Goal: Check status: Check status

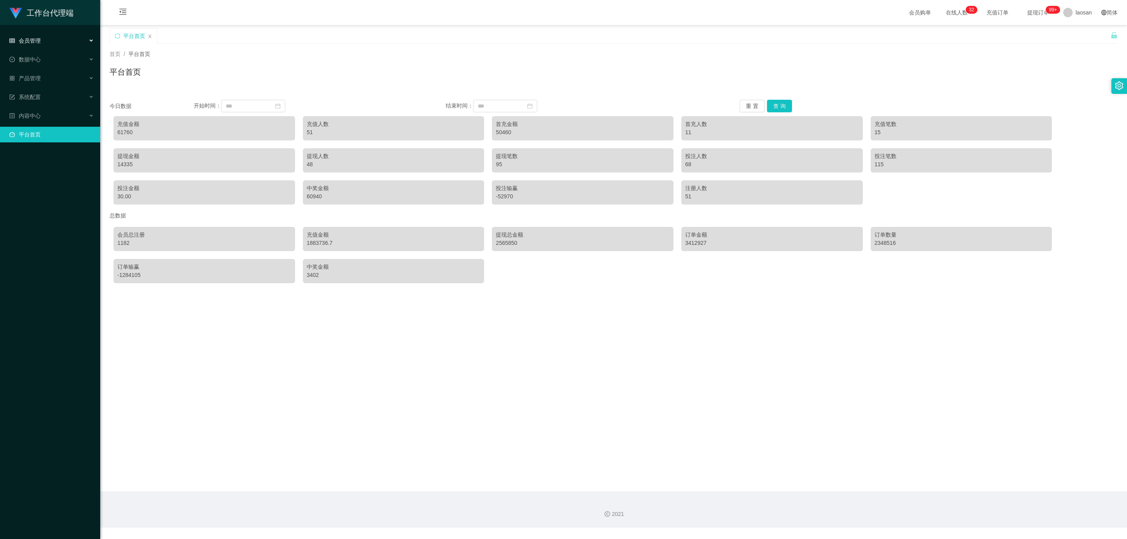
click at [29, 40] on span "会员管理" at bounding box center [24, 41] width 31 height 6
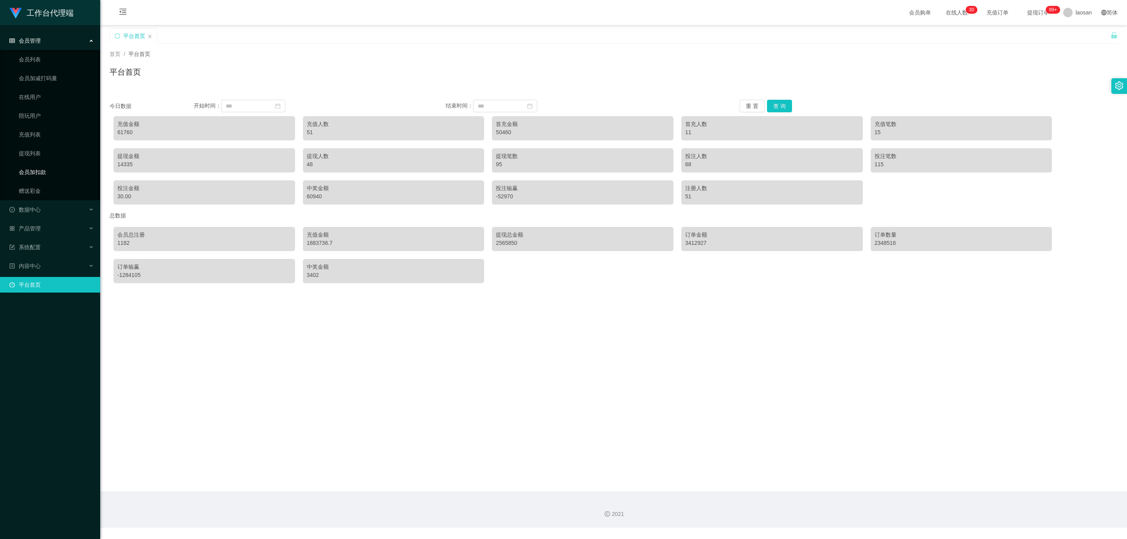
click at [37, 173] on link "会员加扣款" at bounding box center [56, 172] width 75 height 16
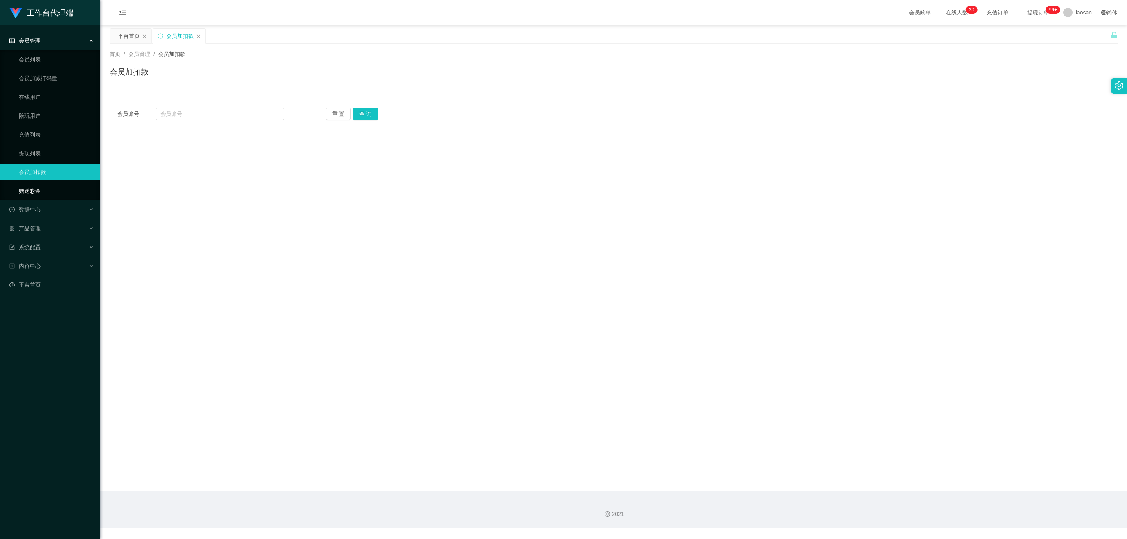
click at [27, 187] on link "赠送彩金" at bounding box center [56, 191] width 75 height 16
click at [45, 209] on div "数据中心" at bounding box center [50, 210] width 100 height 16
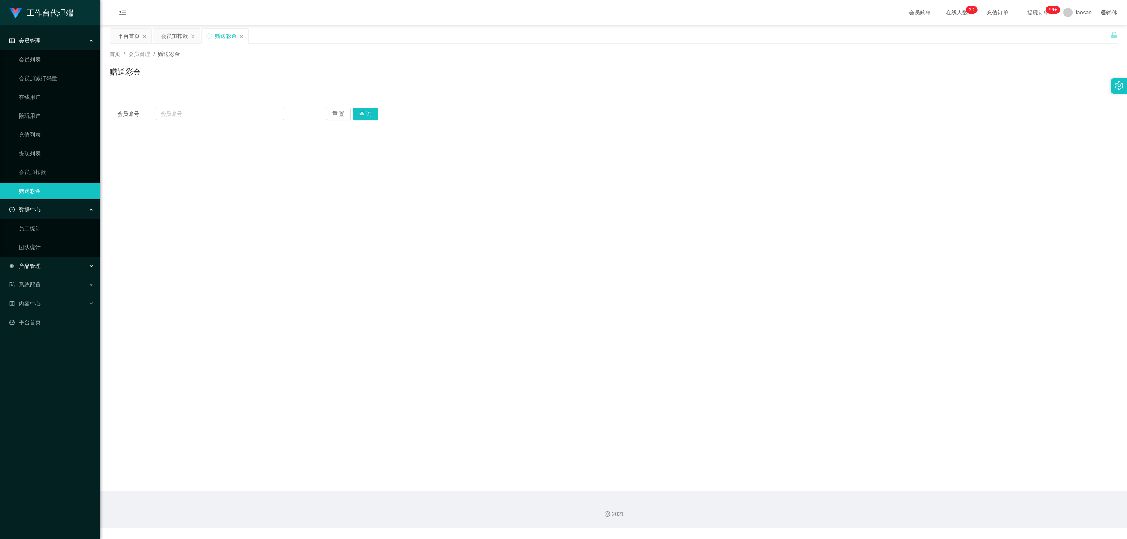
click at [38, 272] on div "产品管理" at bounding box center [50, 266] width 100 height 16
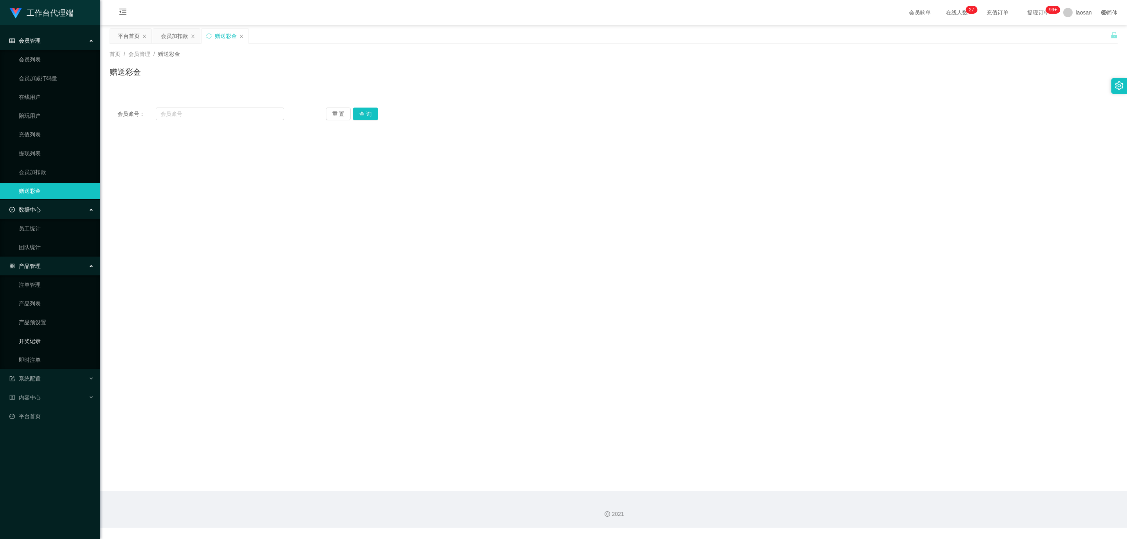
click at [36, 341] on link "开奖记录" at bounding box center [56, 341] width 75 height 16
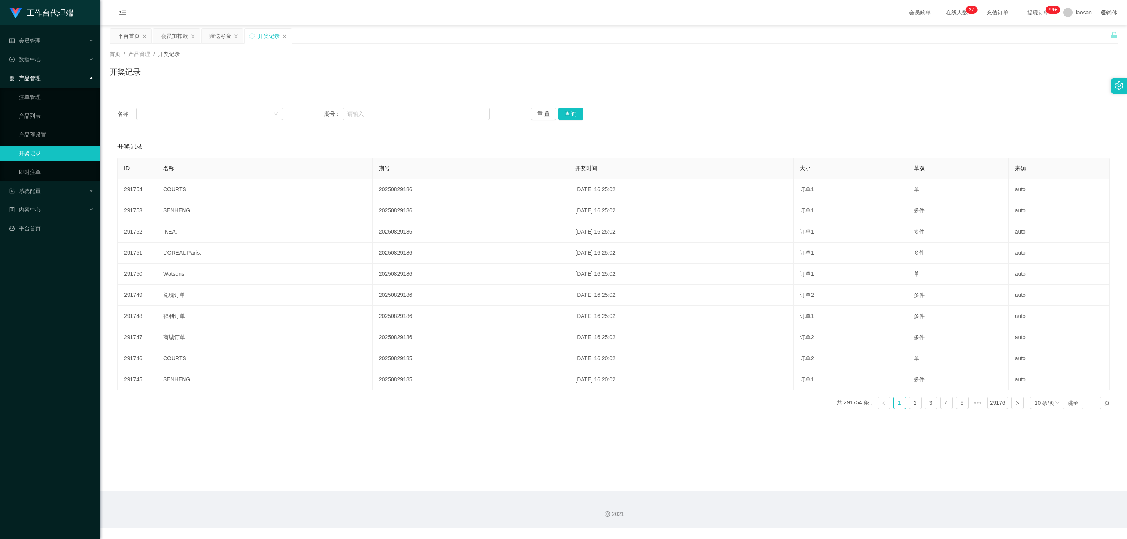
click at [70, 151] on link "开奖记录" at bounding box center [56, 154] width 75 height 16
click at [46, 133] on link "产品预设置" at bounding box center [56, 135] width 75 height 16
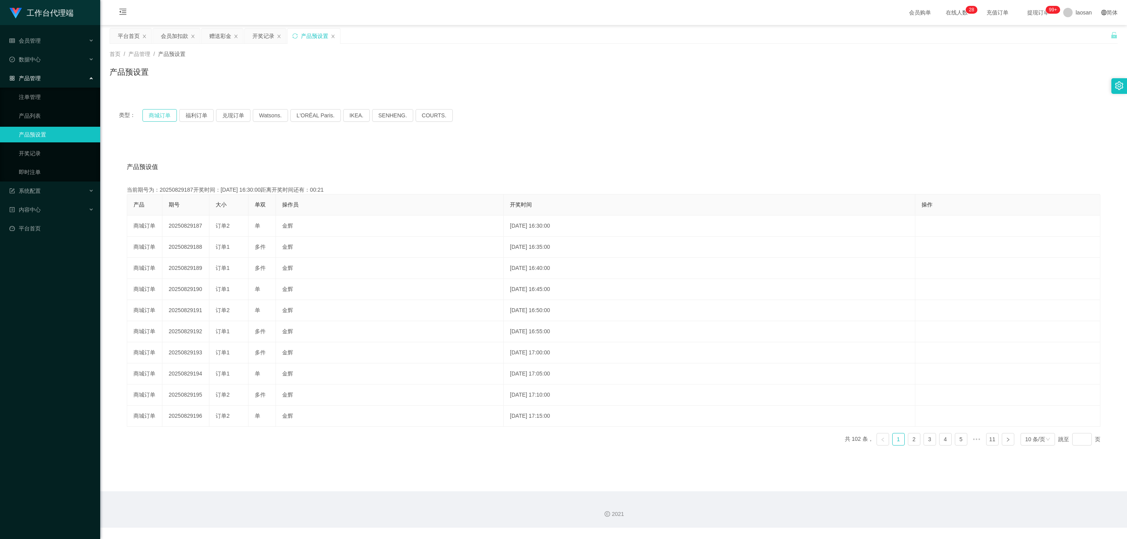
click at [158, 117] on button "商城订单" at bounding box center [159, 115] width 34 height 13
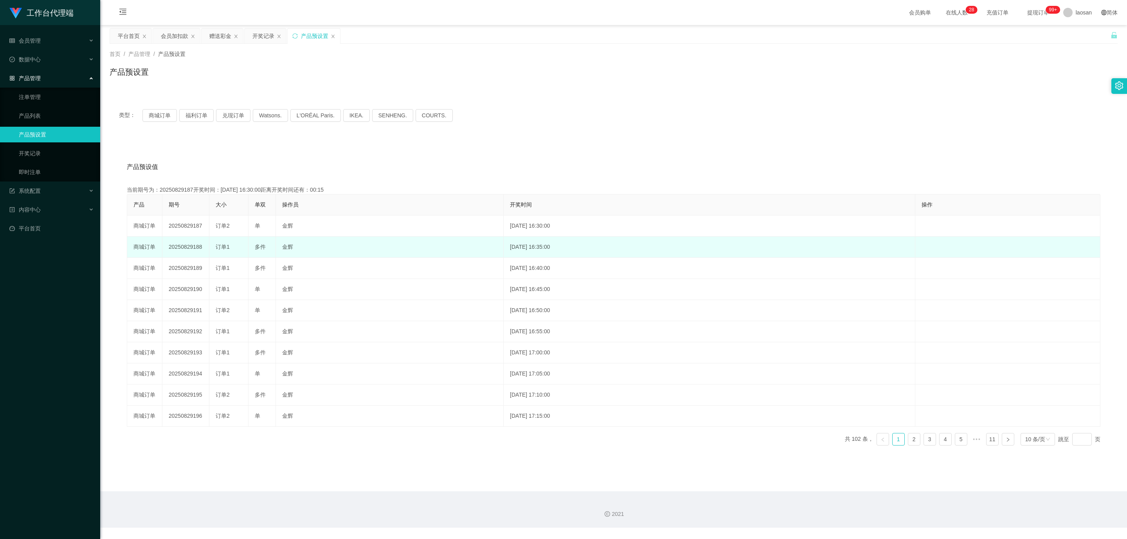
click at [193, 245] on td "20250829188" at bounding box center [185, 247] width 47 height 21
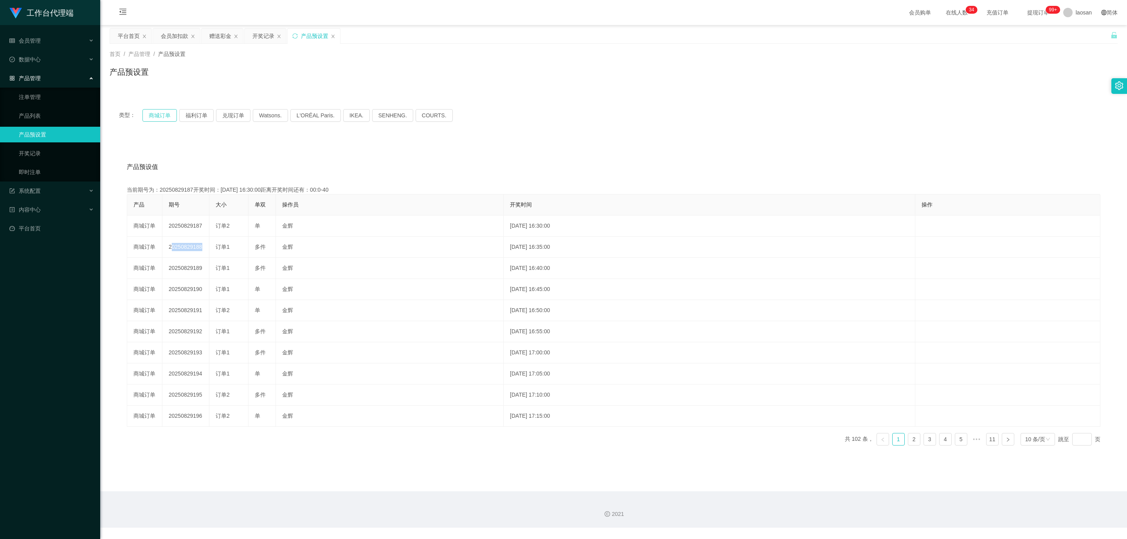
click at [164, 114] on button "商城订单" at bounding box center [159, 115] width 34 height 13
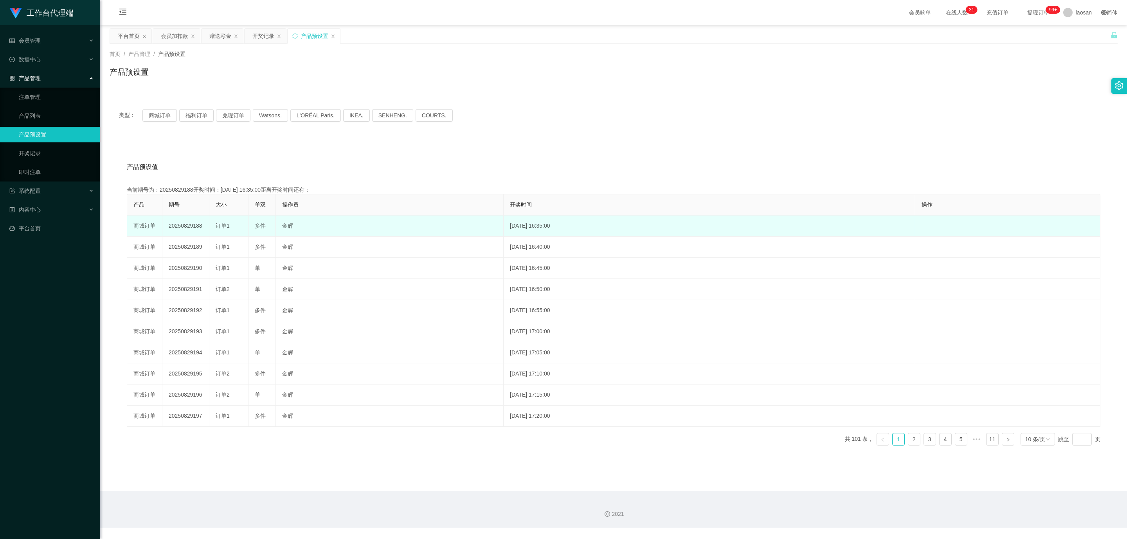
click at [194, 229] on td "20250829188" at bounding box center [185, 226] width 47 height 21
click at [194, 221] on td "20250829188" at bounding box center [185, 226] width 47 height 21
copy td "20250829188"
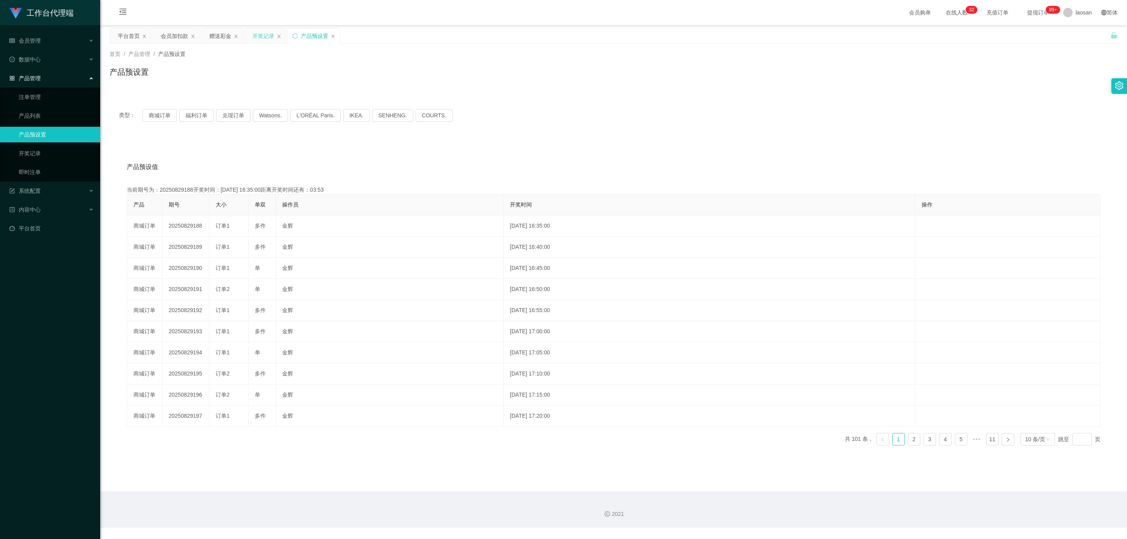
click at [260, 34] on div "开奖记录" at bounding box center [263, 36] width 22 height 15
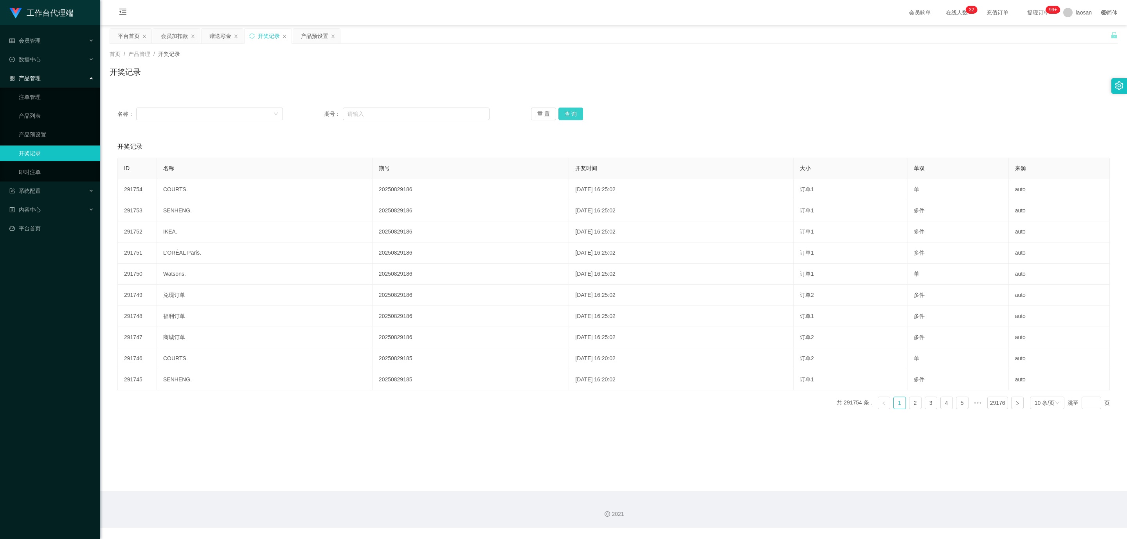
click at [567, 113] on button "查 询" at bounding box center [570, 114] width 25 height 13
click at [567, 113] on button "查 询" at bounding box center [575, 114] width 34 height 13
click at [286, 35] on icon "图标: close" at bounding box center [284, 36] width 5 height 5
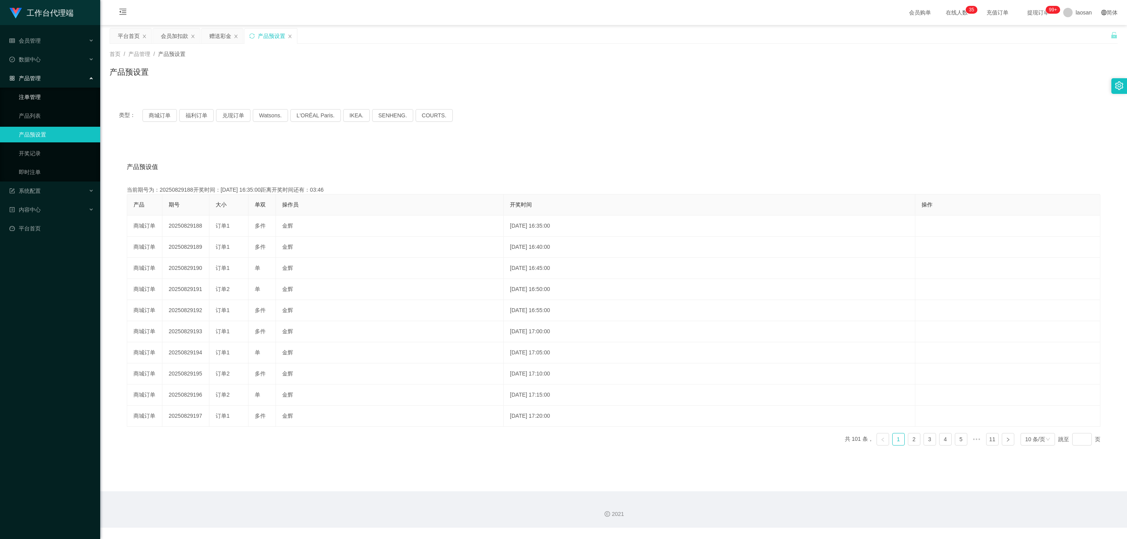
click at [44, 92] on link "注单管理" at bounding box center [56, 97] width 75 height 16
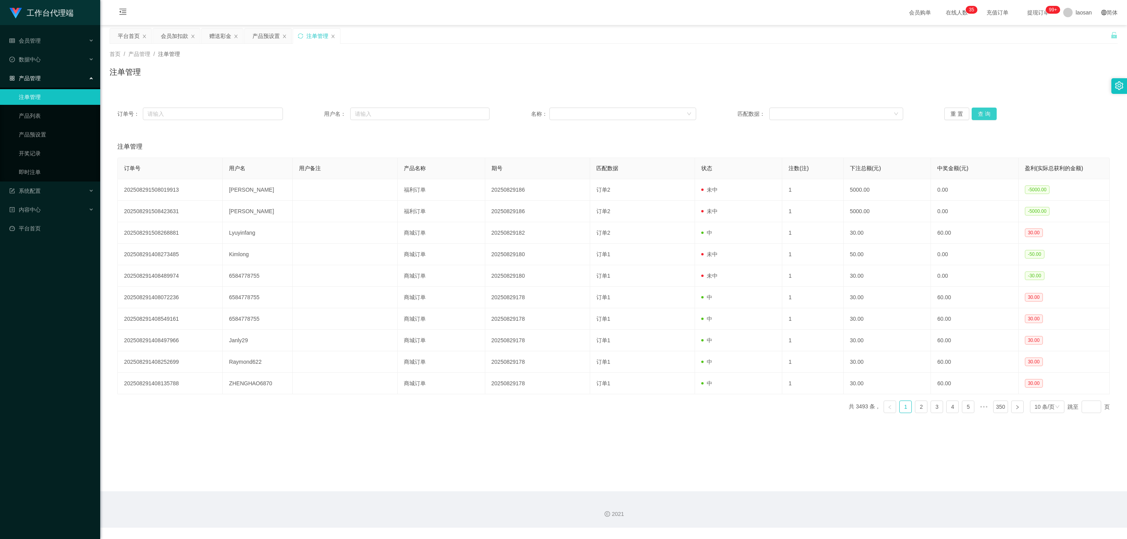
click at [985, 115] on button "查 询" at bounding box center [984, 114] width 25 height 13
click at [985, 115] on div "重 置 查 询" at bounding box center [1027, 114] width 166 height 13
click at [985, 115] on button "查 询" at bounding box center [984, 114] width 25 height 13
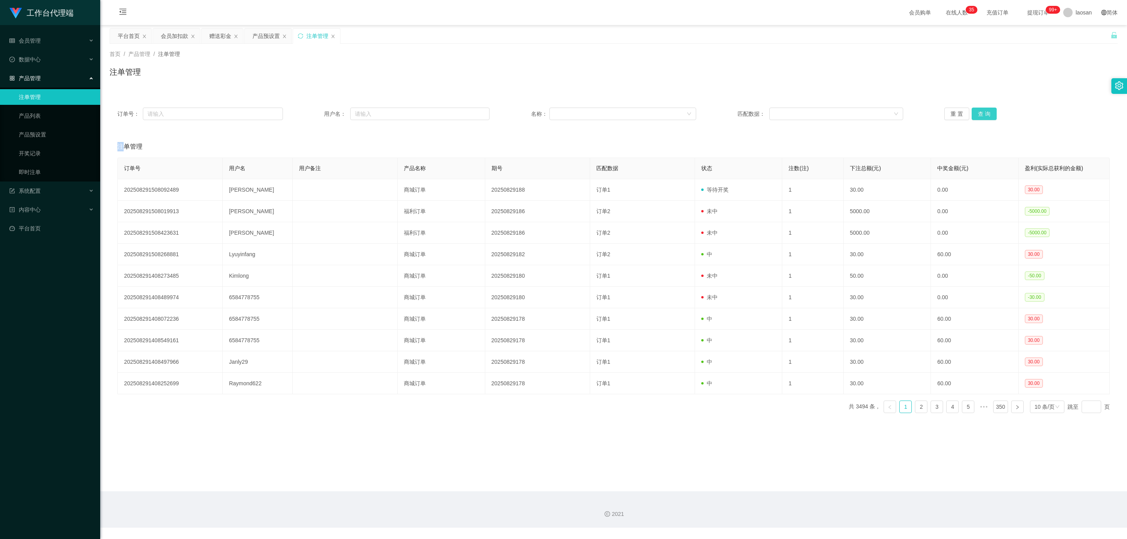
click at [985, 115] on div "重 置 查 询" at bounding box center [1027, 114] width 166 height 13
click at [985, 115] on button "查 询" at bounding box center [984, 114] width 25 height 13
click at [985, 115] on div "重 置 查 询" at bounding box center [1027, 114] width 166 height 13
click at [985, 115] on button "查 询" at bounding box center [984, 114] width 25 height 13
click at [985, 115] on div "重 置 查 询" at bounding box center [1027, 114] width 166 height 13
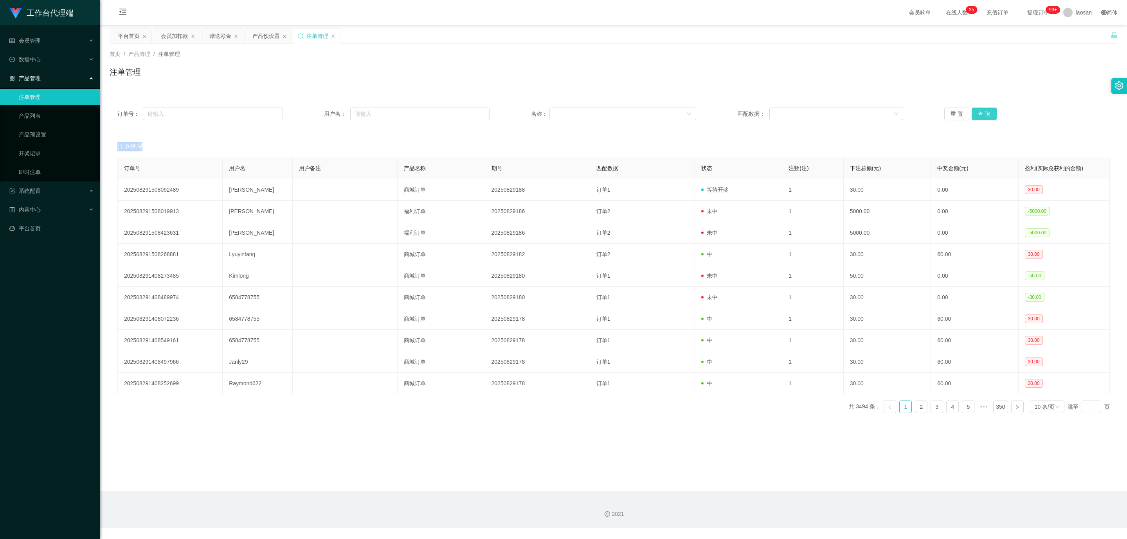
click at [985, 115] on button "查 询" at bounding box center [984, 114] width 25 height 13
click at [985, 115] on div "重 置 查 询" at bounding box center [1027, 114] width 166 height 13
click at [983, 115] on button "查 询" at bounding box center [984, 114] width 25 height 13
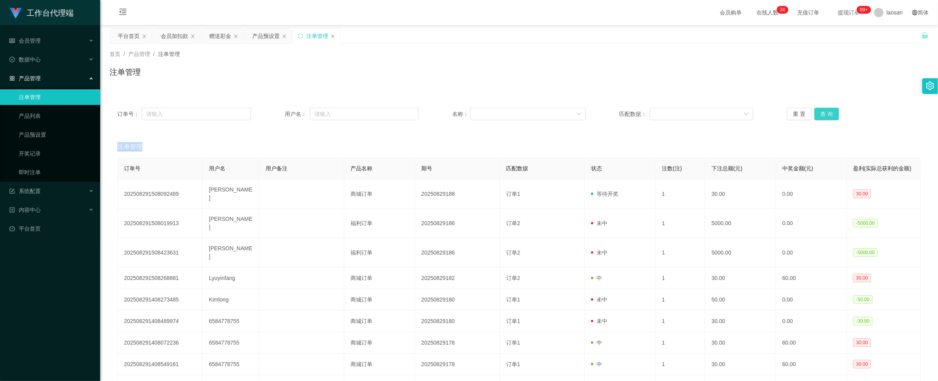
click at [827, 109] on button "查 询" at bounding box center [827, 114] width 25 height 13
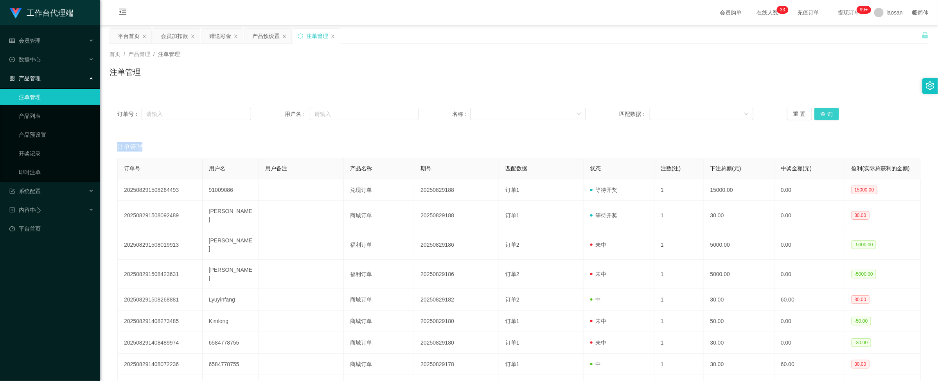
click at [833, 116] on button "查 询" at bounding box center [827, 114] width 25 height 13
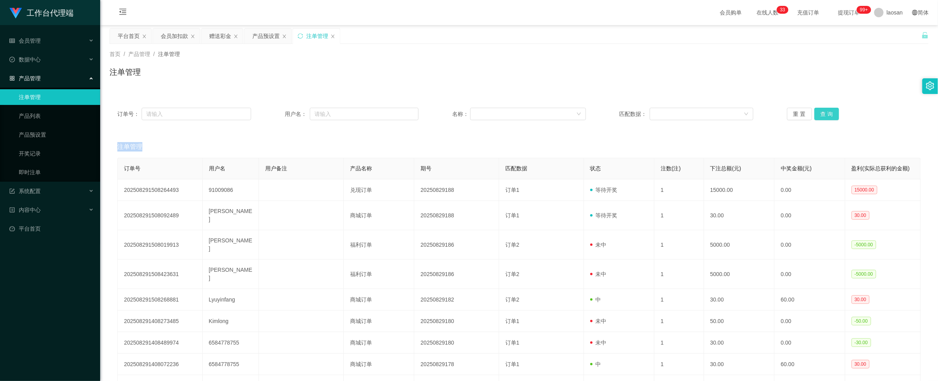
click at [833, 116] on div "重 置 查 询" at bounding box center [854, 114] width 134 height 13
click at [833, 116] on button "查 询" at bounding box center [827, 114] width 25 height 13
click at [823, 115] on button "查 询" at bounding box center [827, 114] width 25 height 13
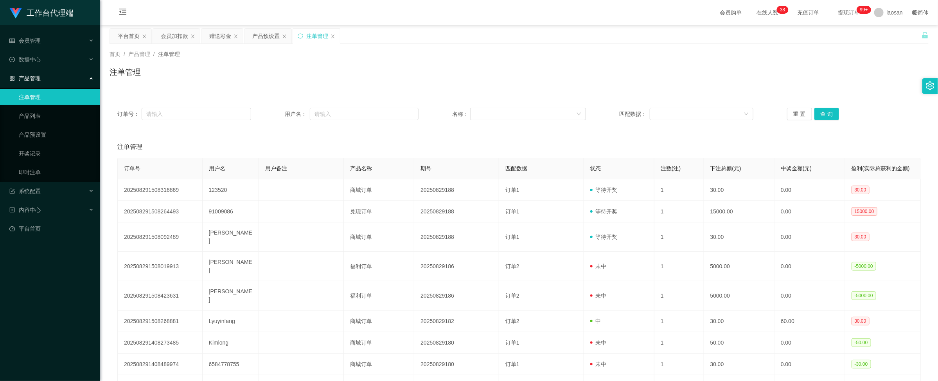
click at [801, 121] on div "订单号： 用户名： 名称： 匹配数据： 重 置 查 询" at bounding box center [519, 114] width 819 height 28
click at [822, 113] on button "查 询" at bounding box center [827, 114] width 25 height 13
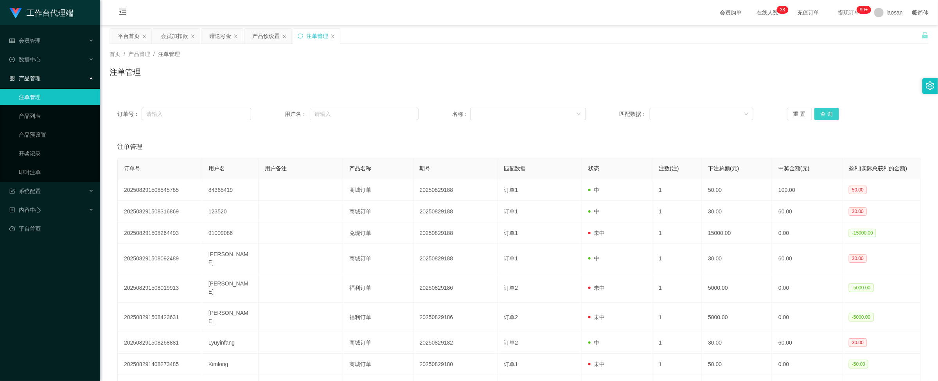
click at [822, 113] on button "查 询" at bounding box center [827, 114] width 25 height 13
